Goal: Navigation & Orientation: Find specific page/section

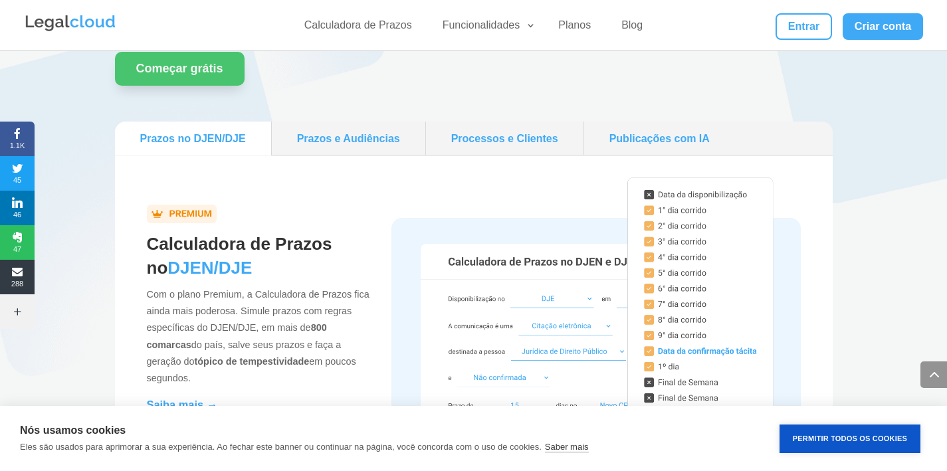
scroll to position [1250, 0]
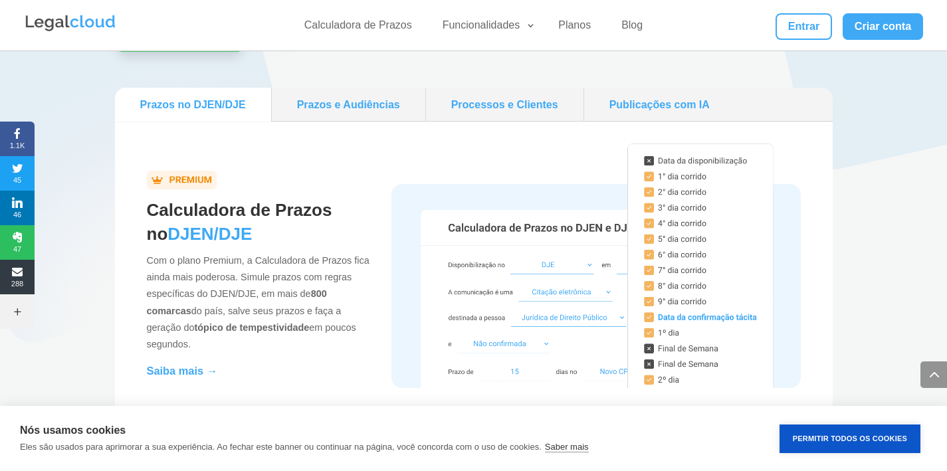
click at [374, 98] on link "Prazos e Audiências" at bounding box center [348, 104] width 143 height 23
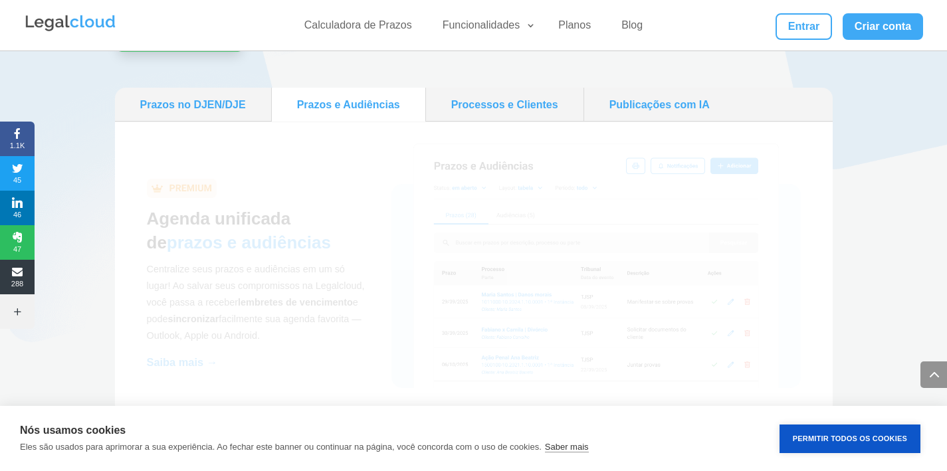
click at [487, 116] on li "Processos e Clientes" at bounding box center [505, 105] width 158 height 34
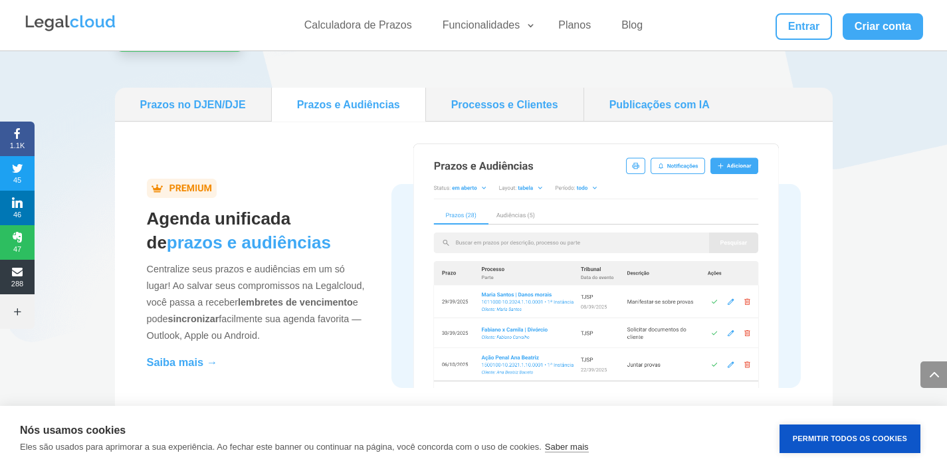
click at [521, 108] on link "Processos e Clientes" at bounding box center [504, 104] width 147 height 23
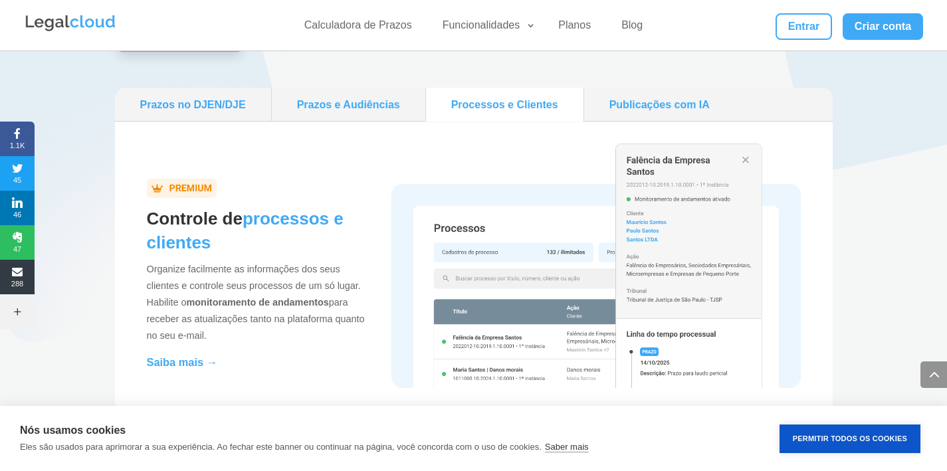
click at [659, 110] on link "Publicações com IA" at bounding box center [660, 104] width 140 height 23
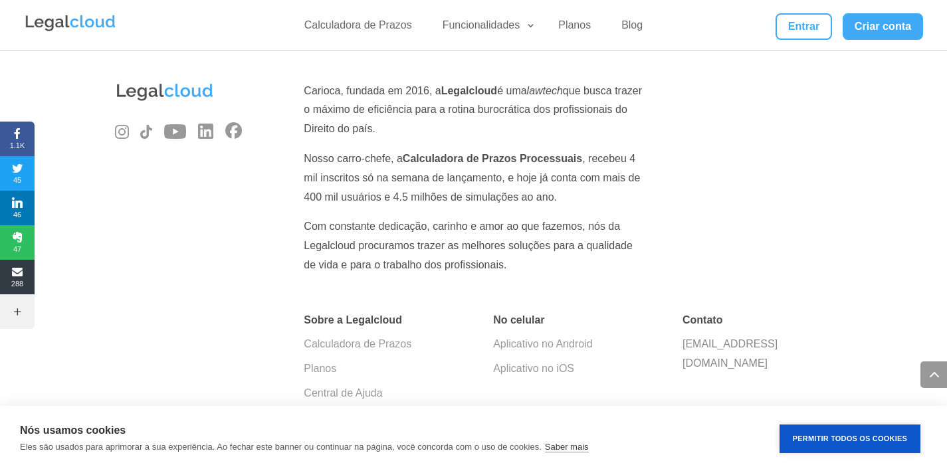
scroll to position [4567, 0]
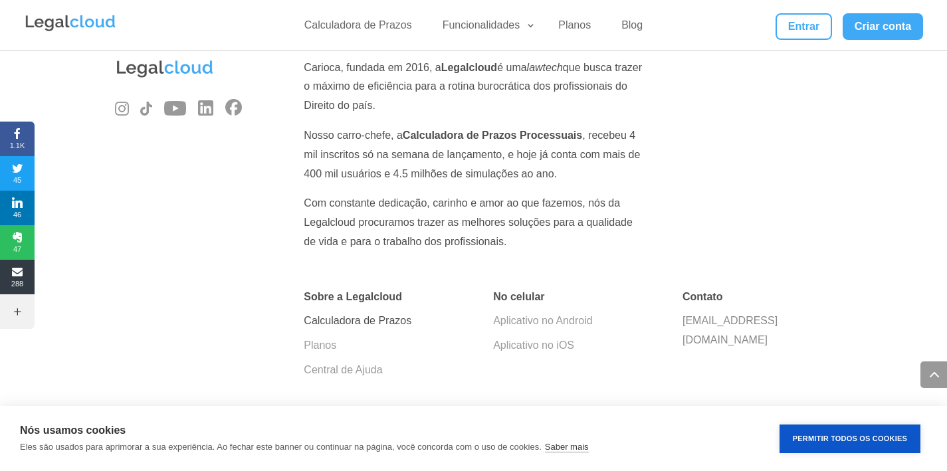
click at [380, 315] on link "Calculadora de Prazos" at bounding box center [358, 320] width 108 height 11
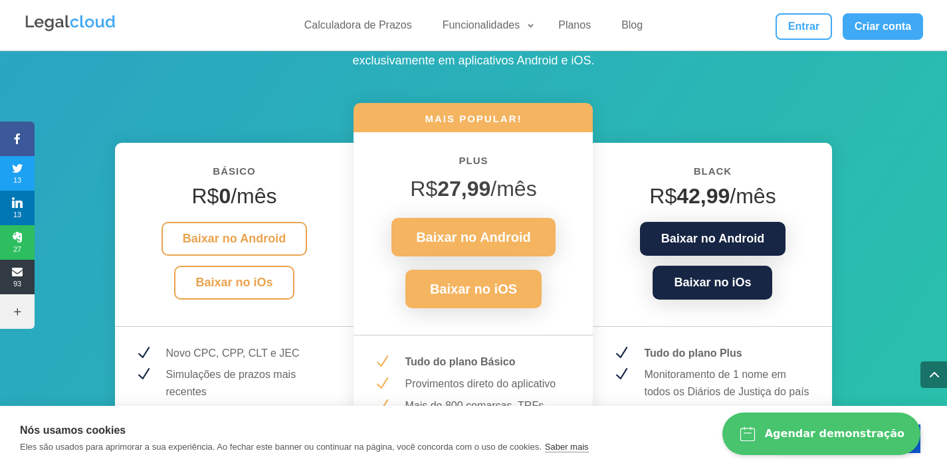
scroll to position [1727, 0]
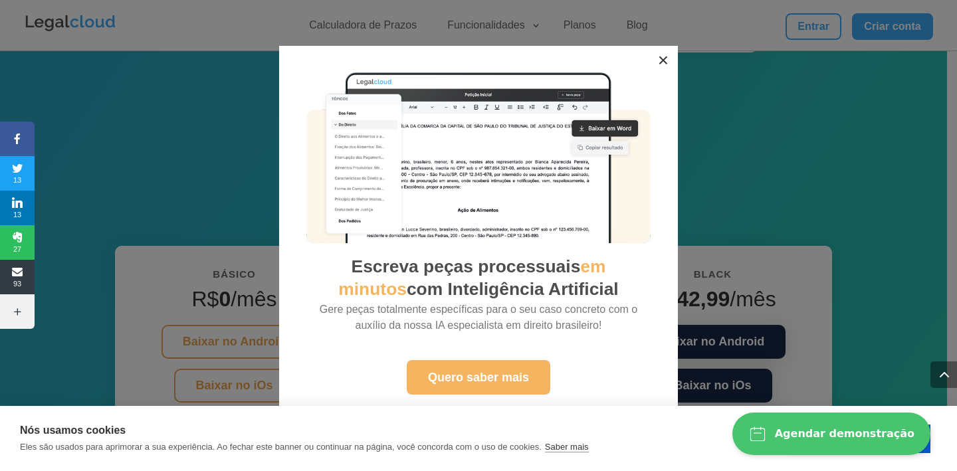
click at [661, 54] on button "×" at bounding box center [663, 60] width 29 height 29
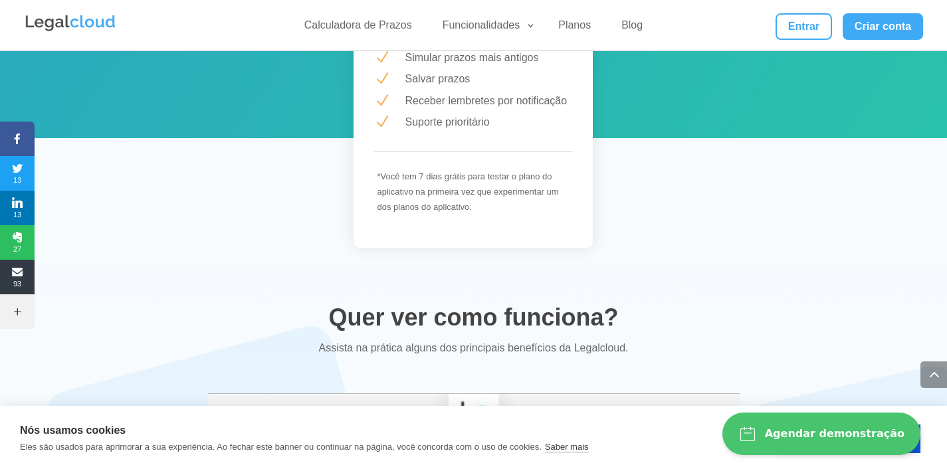
scroll to position [2446, 0]
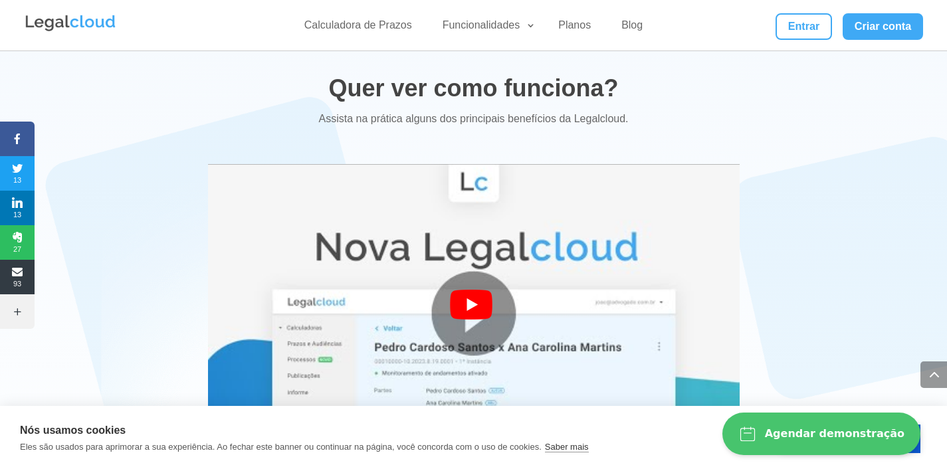
click at [480, 292] on div at bounding box center [474, 314] width 48 height 48
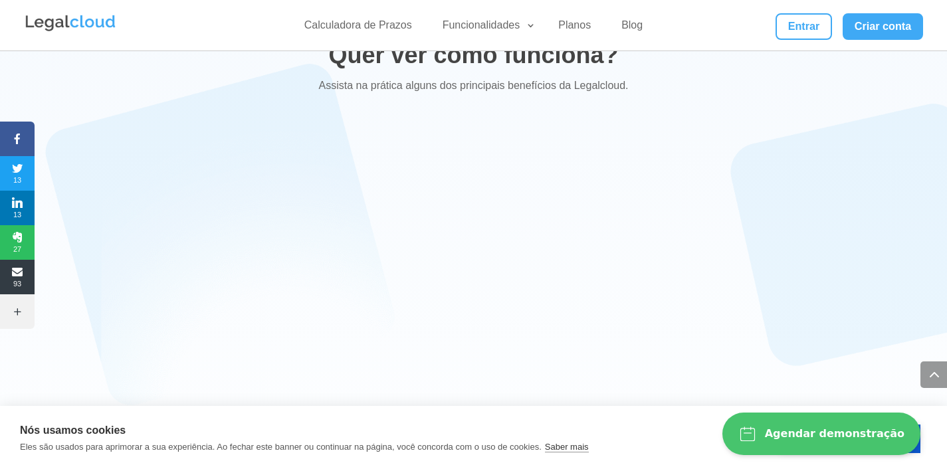
scroll to position [2545, 0]
